Goal: Task Accomplishment & Management: Manage account settings

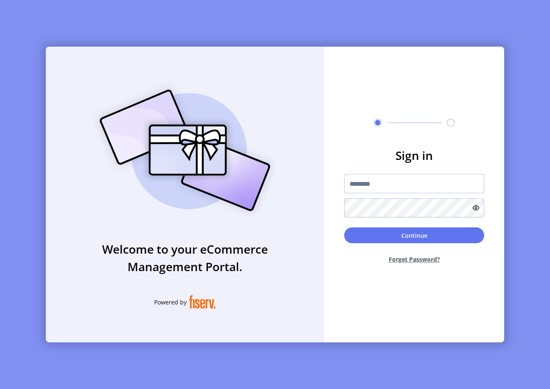
click at [373, 183] on input "text" at bounding box center [414, 183] width 140 height 19
type input "**********"
click at [475, 210] on icon at bounding box center [475, 207] width 7 height 7
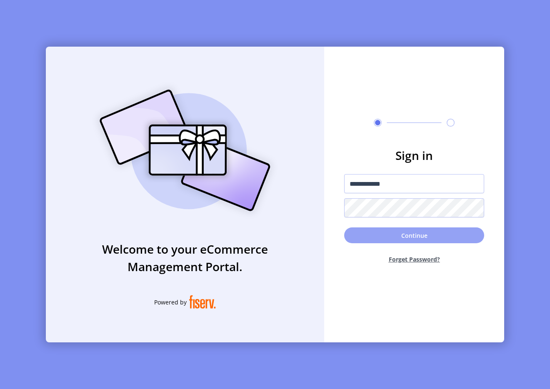
click at [423, 235] on button "Continue" at bounding box center [414, 235] width 140 height 16
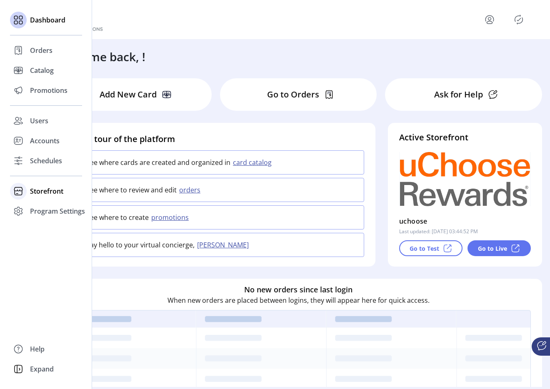
click at [44, 189] on span "Storefront" at bounding box center [46, 191] width 33 height 10
click at [49, 204] on span "Configuration" at bounding box center [52, 208] width 44 height 10
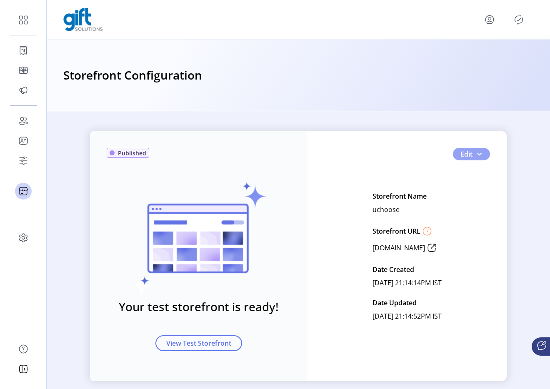
click at [480, 157] on button "Edit" at bounding box center [471, 154] width 37 height 12
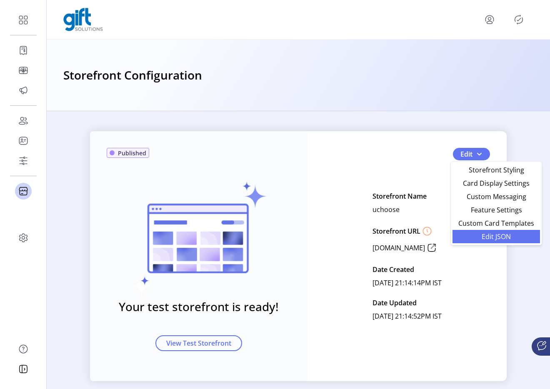
click at [480, 234] on span "Edit JSON" at bounding box center [495, 236] width 77 height 7
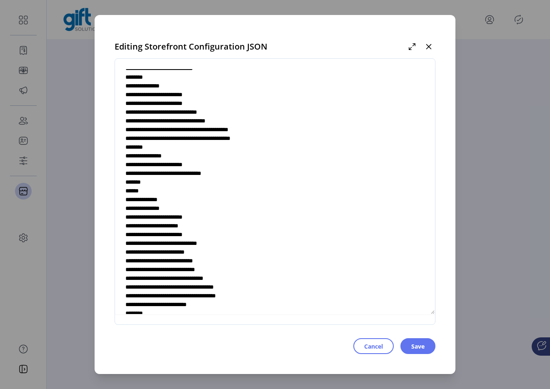
scroll to position [604, 0]
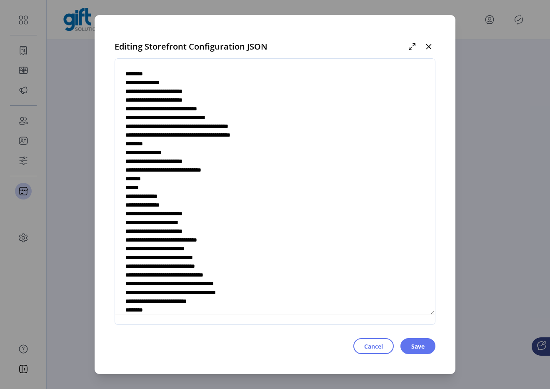
click at [226, 129] on textarea at bounding box center [275, 192] width 320 height 246
click at [211, 141] on textarea at bounding box center [275, 192] width 320 height 246
type textarea "**********"
click at [371, 346] on span "Cancel" at bounding box center [373, 346] width 19 height 9
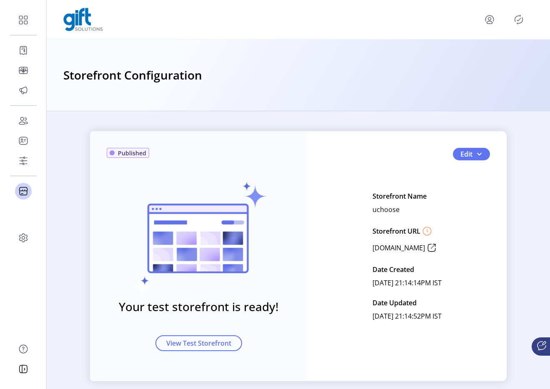
click at [518, 27] on div at bounding box center [298, 19] width 470 height 23
click at [518, 25] on icon "Publisher Panel" at bounding box center [518, 19] width 13 height 13
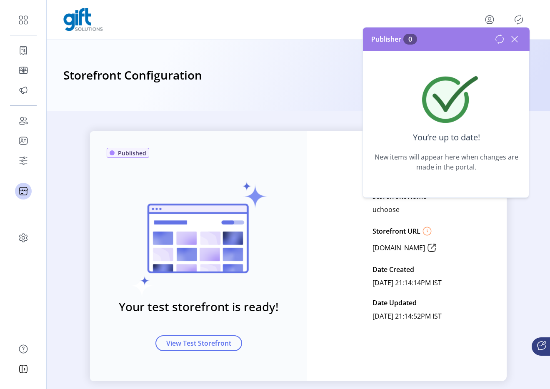
click at [514, 40] on icon at bounding box center [514, 38] width 13 height 13
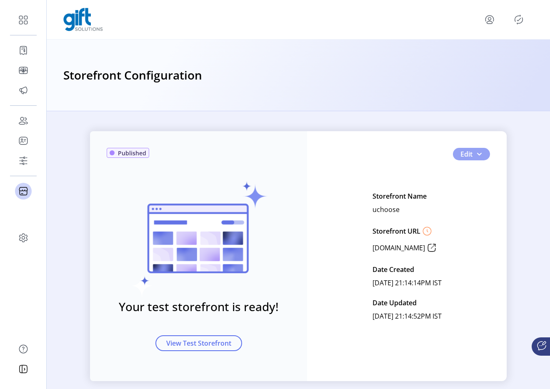
click at [483, 157] on button "Edit" at bounding box center [471, 154] width 37 height 12
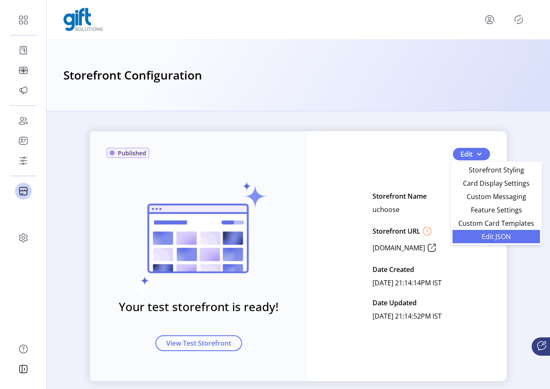
click at [477, 238] on span "Edit JSON" at bounding box center [495, 236] width 77 height 7
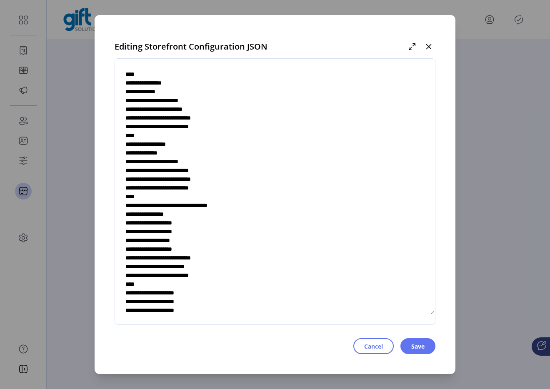
scroll to position [2713, 0]
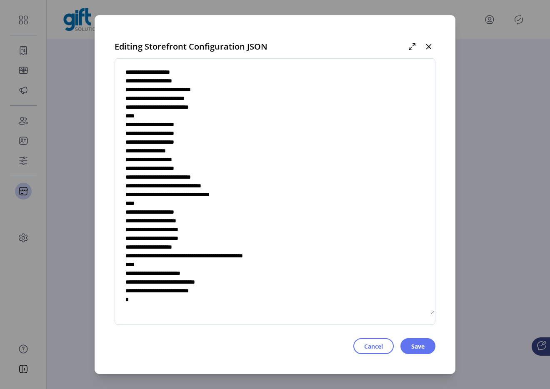
click at [228, 178] on textarea at bounding box center [275, 192] width 320 height 246
type textarea "**********"
click at [369, 349] on span "Cancel" at bounding box center [373, 346] width 19 height 9
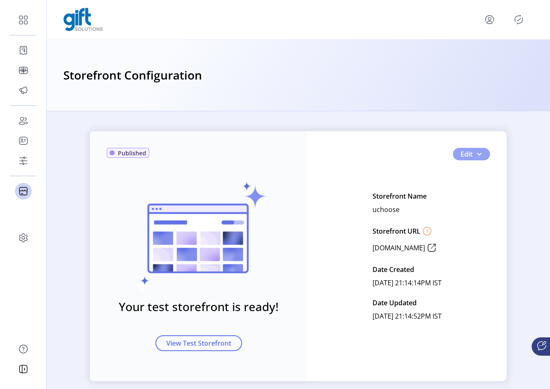
click at [479, 154] on span "button" at bounding box center [479, 154] width 7 height 7
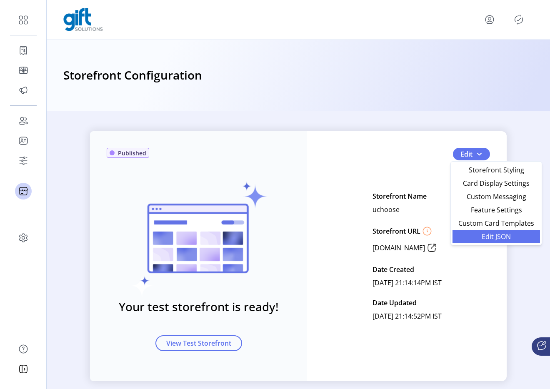
click at [474, 236] on span "Edit JSON" at bounding box center [495, 236] width 77 height 7
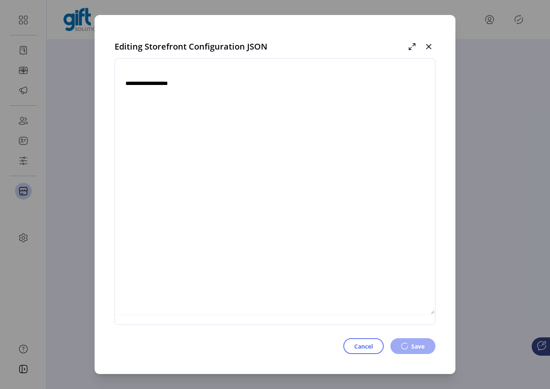
type textarea "**********"
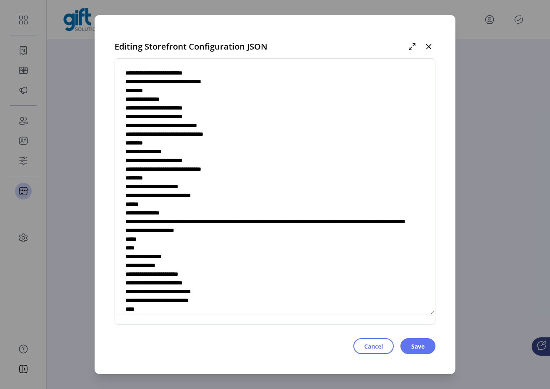
scroll to position [2713, 0]
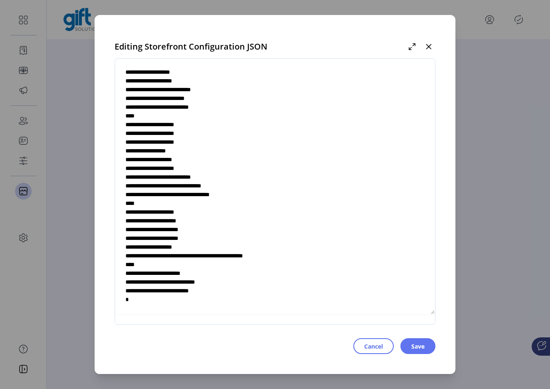
click at [227, 177] on textarea at bounding box center [275, 192] width 320 height 246
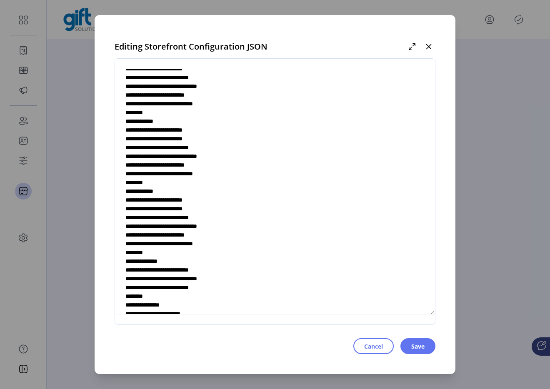
scroll to position [1955, 0]
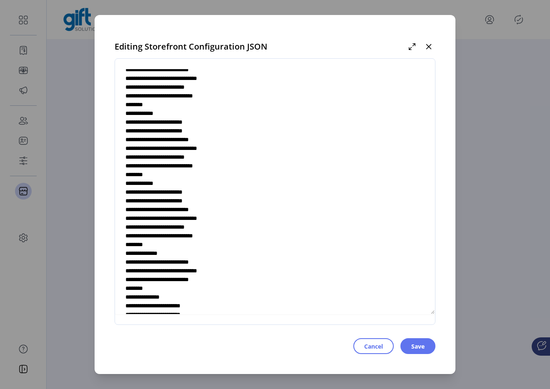
click at [222, 206] on textarea at bounding box center [275, 192] width 320 height 246
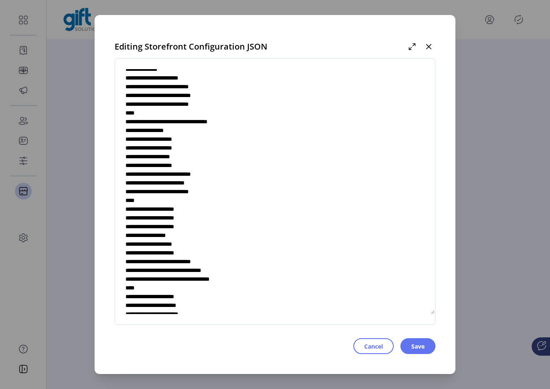
click at [201, 190] on textarea at bounding box center [275, 192] width 320 height 246
click at [199, 189] on textarea at bounding box center [275, 192] width 320 height 246
click at [223, 189] on textarea at bounding box center [275, 192] width 320 height 246
click at [227, 191] on textarea at bounding box center [275, 192] width 320 height 246
click at [256, 191] on textarea at bounding box center [275, 192] width 320 height 246
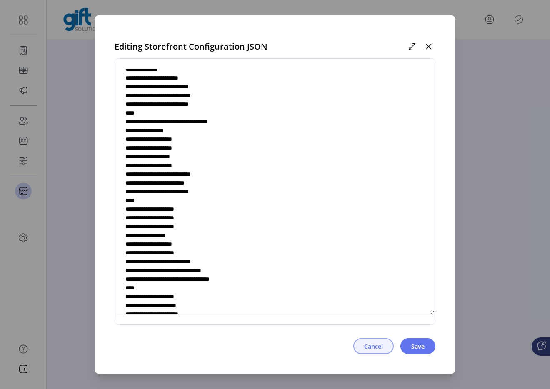
click at [366, 343] on span "Cancel" at bounding box center [373, 346] width 19 height 9
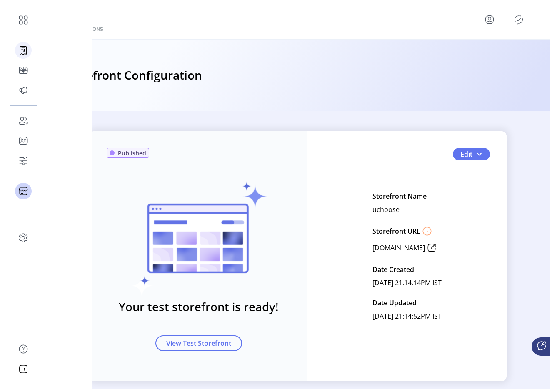
click at [27, 53] on icon at bounding box center [23, 50] width 13 height 13
click at [27, 53] on div "Orders" at bounding box center [23, 50] width 17 height 20
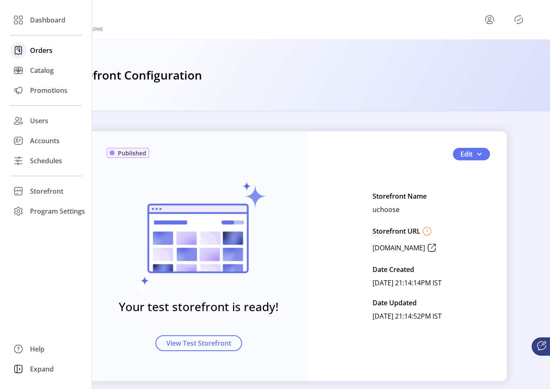
click at [27, 53] on div "Orders" at bounding box center [46, 50] width 72 height 20
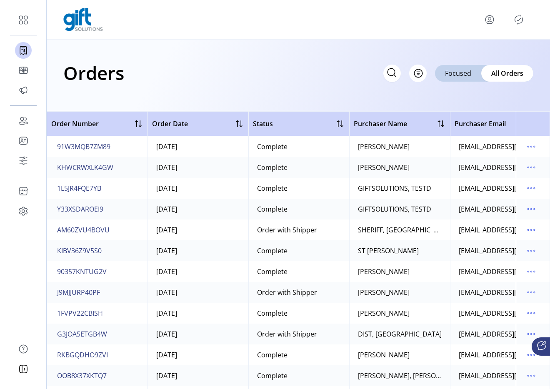
click at [519, 24] on icon "Publisher Panel" at bounding box center [518, 19] width 13 height 13
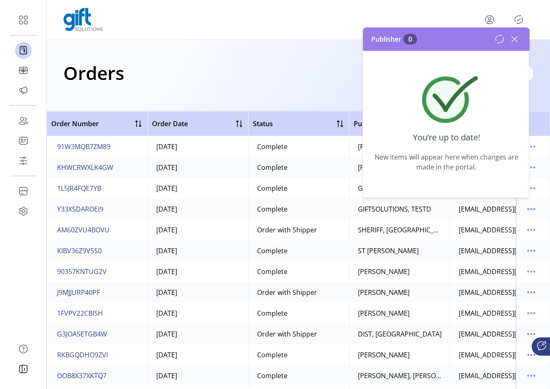
click at [488, 20] on icon "menu" at bounding box center [489, 19] width 13 height 13
click at [475, 57] on link "Sign Out" at bounding box center [459, 52] width 72 height 13
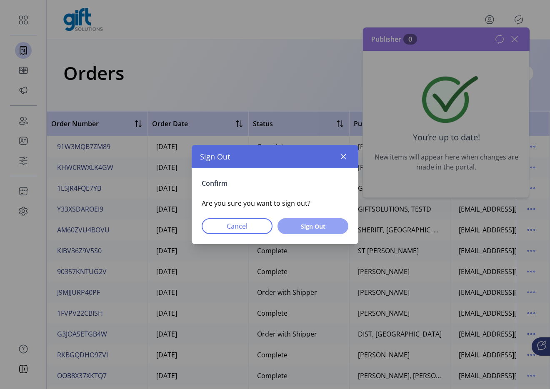
click at [321, 223] on span "Sign Out" at bounding box center [312, 226] width 49 height 9
